Goal: Task Accomplishment & Management: Manage account settings

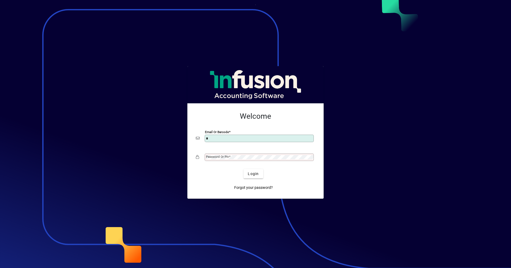
type input "**********"
click at [226, 156] on mat-label "Password or Pin" at bounding box center [217, 157] width 23 height 4
click at [255, 173] on span "Login" at bounding box center [253, 174] width 11 height 6
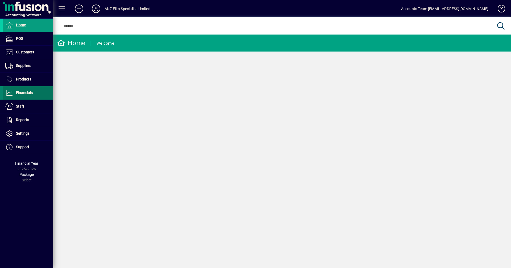
click at [27, 92] on span "Financials" at bounding box center [24, 93] width 17 height 4
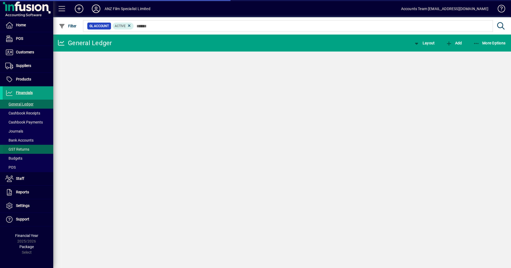
click at [23, 150] on span "GST Returns" at bounding box center [17, 149] width 24 height 4
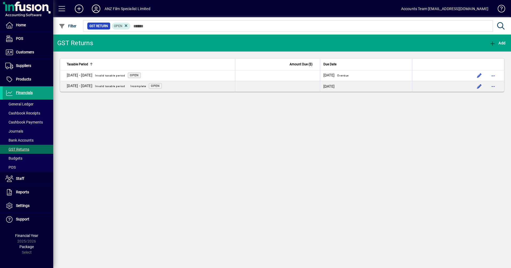
click at [93, 12] on icon at bounding box center [96, 9] width 11 height 9
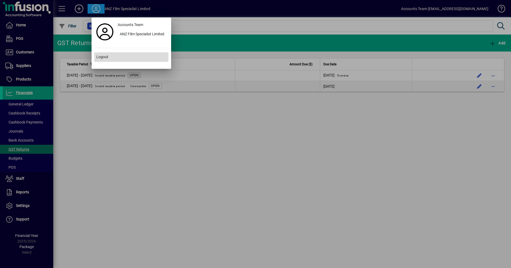
click at [103, 58] on span "Logout" at bounding box center [102, 57] width 12 height 6
